Goal: Obtain resource: Obtain resource

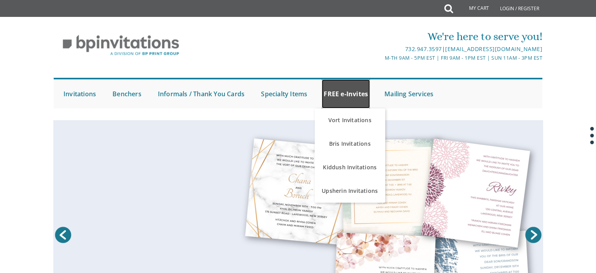
click at [343, 90] on link "FREE e-Invites" at bounding box center [346, 93] width 48 height 29
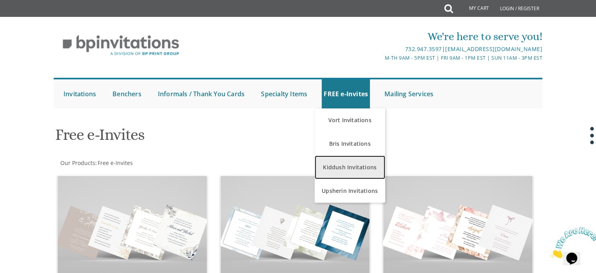
click at [346, 165] on link "Kiddush Invitations" at bounding box center [350, 167] width 71 height 24
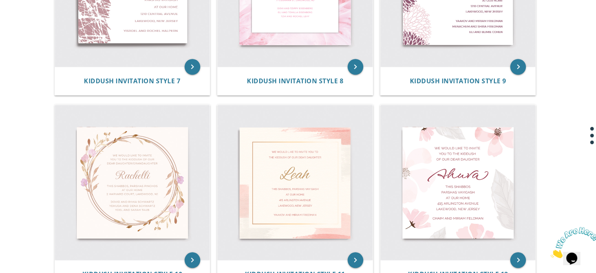
scroll to position [675, 0]
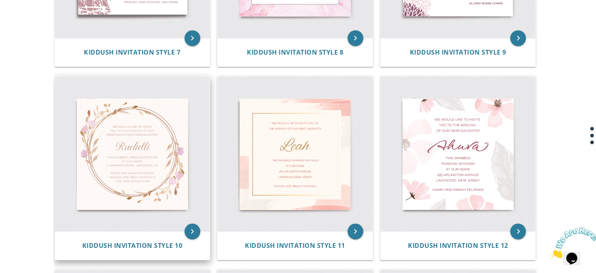
click at [150, 157] on img at bounding box center [132, 153] width 155 height 155
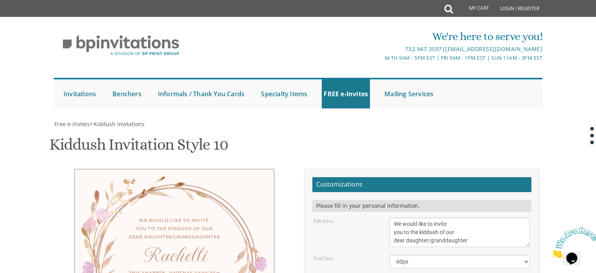
scroll to position [133, 0]
click at [453, 217] on textarea "We would like to invite you to the kiddush of our dear daughter/granddaughter" at bounding box center [460, 231] width 140 height 29
drag, startPoint x: 395, startPoint y: 90, endPoint x: 461, endPoint y: 92, distance: 66.3
click at [461, 217] on textarea "We would like to invite you to the kiddush of our dear daughter/granddaughter" at bounding box center [460, 231] width 140 height 29
type textarea "With hearts full of thanks to Hashem, we would love to invite you to the kiddus…"
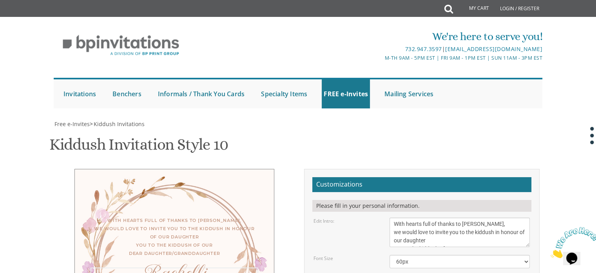
type textarea "R"
type textarea "Nechama Freidel"
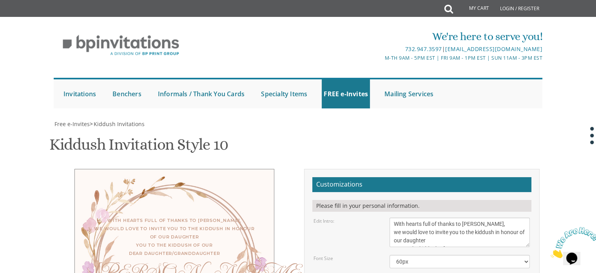
type textarea "This Shabbos, Parshas Kisetzei Men in Minyan Avreichim after davening Women at …"
type textarea "n"
type textarea "Zevi and Leah Wolff"
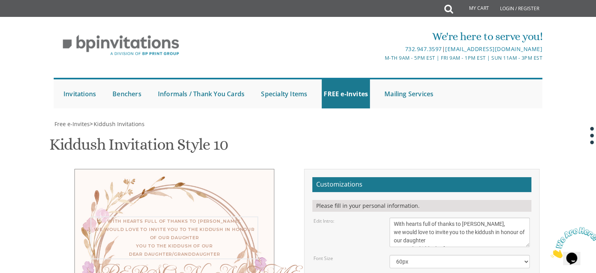
click at [428, 217] on textarea "We would like to invite you to the kiddush of our dear daughter/granddaughter" at bounding box center [460, 231] width 140 height 29
type textarea "With hearts full of thanks to Hashem, we would like to invite you to the kiddus…"
type input "l0583239202@gmail.com"
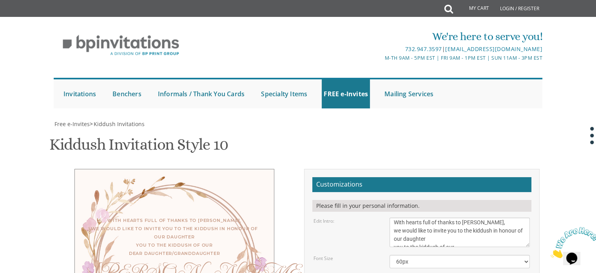
scroll to position [16, 0]
click at [475, 245] on textarea "We would like to invite you to the kiddush of our dear daughter/granddaughter" at bounding box center [460, 231] width 140 height 29
type textarea "With hearts full of thanks to Hashem, we would like to invite you to the kiddus…"
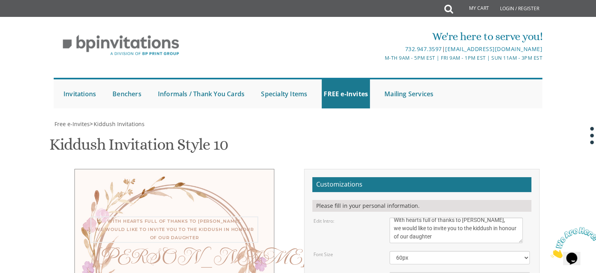
drag, startPoint x: 527, startPoint y: 69, endPoint x: 520, endPoint y: 66, distance: 7.9
click at [520, 217] on textarea "We would like to invite you to the kiddush of our dear daughter/granddaughter" at bounding box center [456, 229] width 133 height 25
drag, startPoint x: 520, startPoint y: 66, endPoint x: 515, endPoint y: 64, distance: 5.0
click at [515, 217] on textarea "We would like to invite you to the kiddush of our dear daughter/granddaughter" at bounding box center [455, 229] width 131 height 25
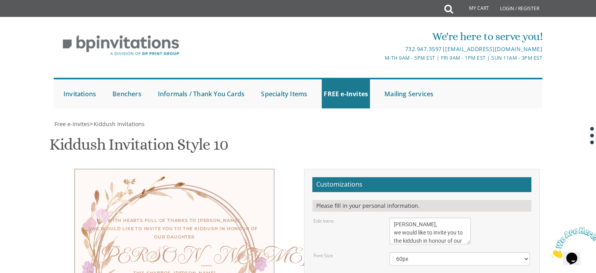
drag, startPoint x: 516, startPoint y: 67, endPoint x: 469, endPoint y: 70, distance: 47.2
click at [469, 217] on textarea "We would like to invite you to the kiddush of our dear daughter/granddaughter" at bounding box center [430, 230] width 81 height 27
drag, startPoint x: 469, startPoint y: 72, endPoint x: 486, endPoint y: 72, distance: 17.6
click at [486, 217] on textarea "We would like to invite you to the kiddush of our dear daughter/granddaughter" at bounding box center [439, 230] width 98 height 27
click at [526, 252] on select "40px 50px 60px 70px" at bounding box center [460, 258] width 140 height 13
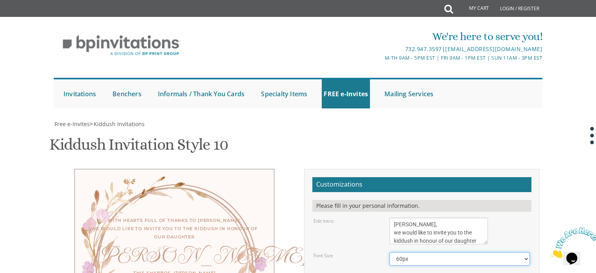
select select "40px"
click at [390, 252] on select "40px 50px 60px 70px" at bounding box center [460, 258] width 140 height 13
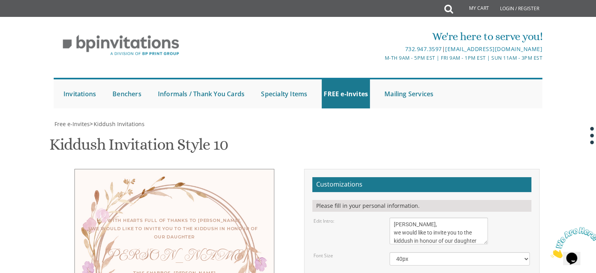
drag, startPoint x: 527, startPoint y: 87, endPoint x: 527, endPoint y: 92, distance: 5.1
drag, startPoint x: 528, startPoint y: 91, endPoint x: 502, endPoint y: 82, distance: 27.4
click at [502, 272] on textarea "Rachelli" at bounding box center [447, 277] width 115 height 8
drag, startPoint x: 502, startPoint y: 83, endPoint x: 512, endPoint y: 89, distance: 11.6
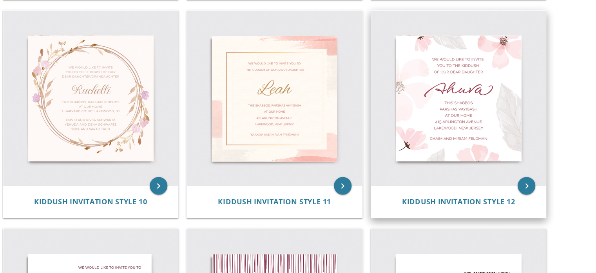
scroll to position [729, 0]
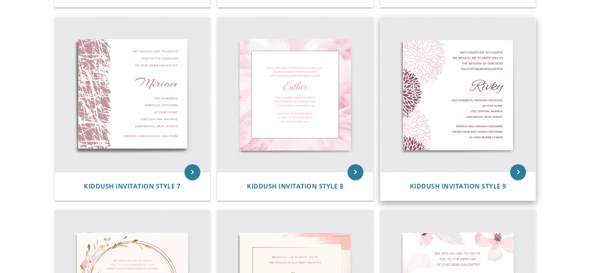
click at [453, 106] on img at bounding box center [458, 94] width 155 height 155
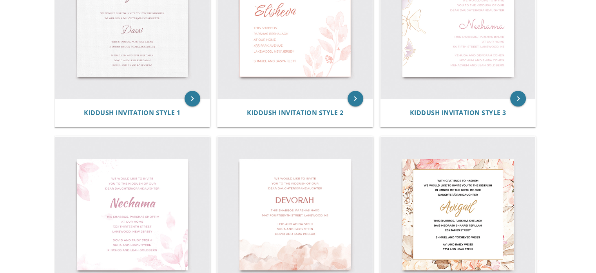
scroll to position [228, 0]
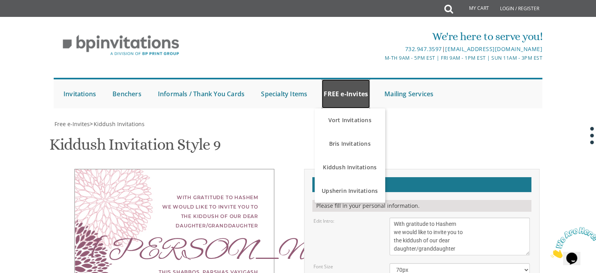
click at [344, 79] on link "FREE e-Invites" at bounding box center [346, 93] width 48 height 29
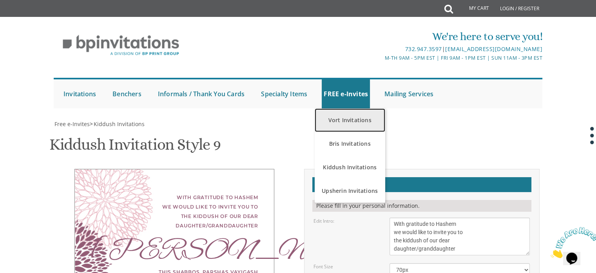
click at [361, 108] on link "Vort Invitations" at bounding box center [350, 120] width 71 height 24
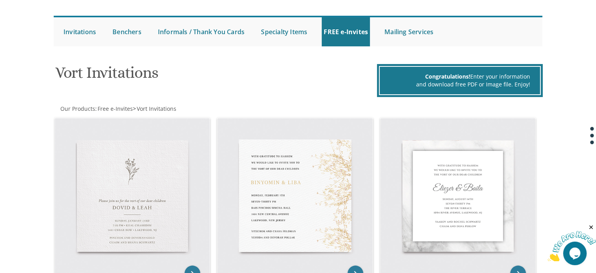
scroll to position [38, 0]
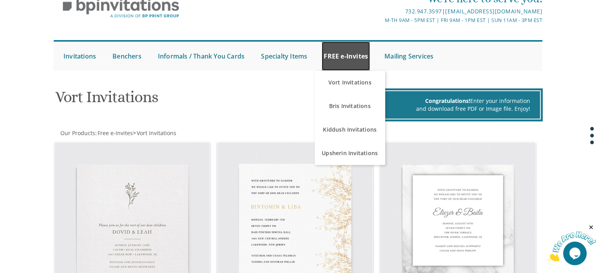
click at [349, 51] on link "FREE e-Invites" at bounding box center [346, 56] width 48 height 29
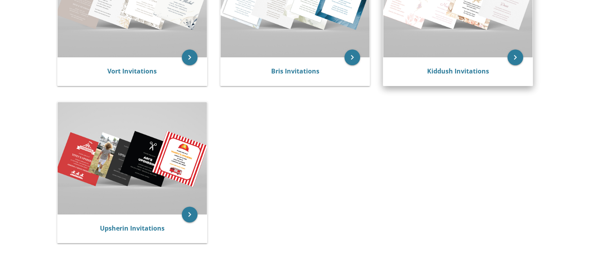
scroll to position [232, 0]
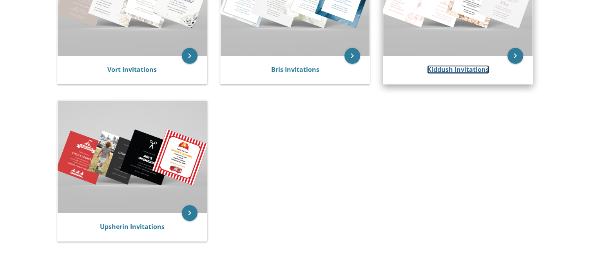
click at [458, 69] on link "Kiddush Invitations" at bounding box center [458, 69] width 62 height 9
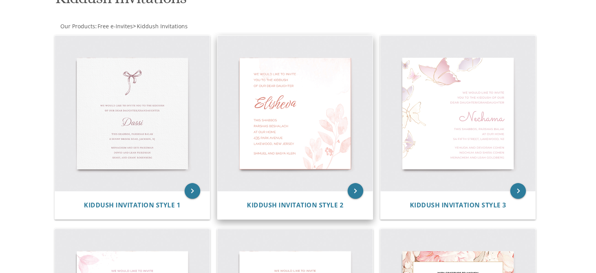
click at [345, 106] on img at bounding box center [295, 113] width 155 height 155
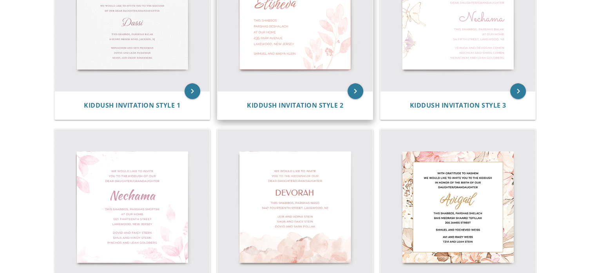
scroll to position [311, 0]
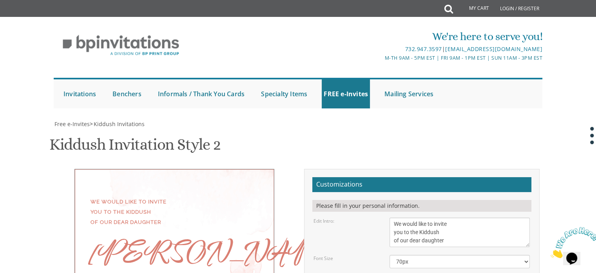
scroll to position [154, 0]
type textarea "E"
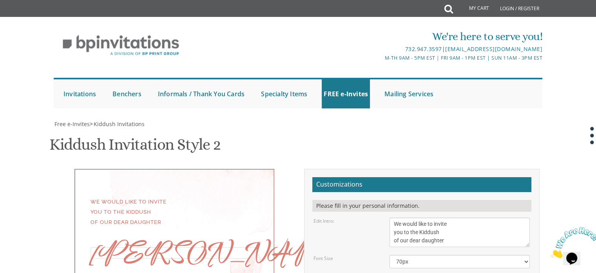
drag, startPoint x: 434, startPoint y: 123, endPoint x: 602, endPoint y: 200, distance: 184.9
click at [596, 200] on html "My Cart Total: View Cart Item(s) Submit My Cart Total: View Cart Item(s) Login …" at bounding box center [298, 136] width 596 height 273
type textarea "Nec"
